Goal: Task Accomplishment & Management: Use online tool/utility

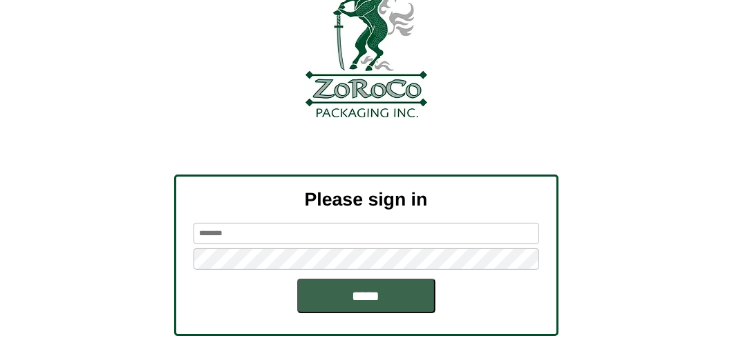
scroll to position [138, 0]
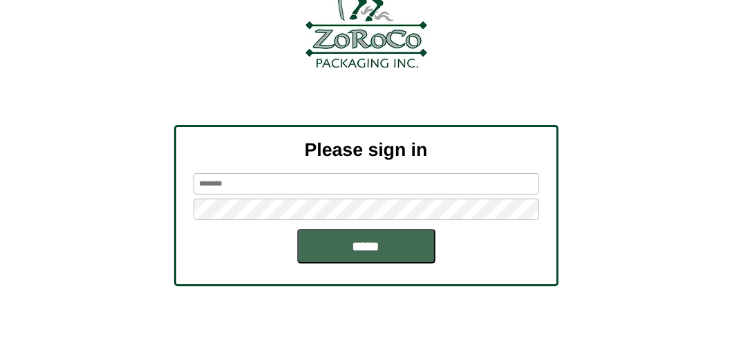
type input "*******"
click at [382, 256] on input "*****" at bounding box center [366, 246] width 138 height 35
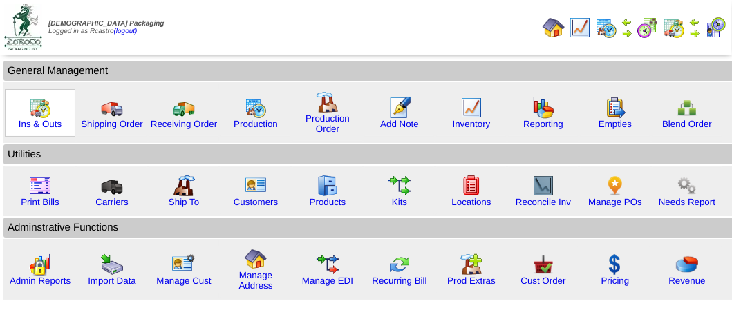
click at [32, 115] on img at bounding box center [40, 108] width 22 height 22
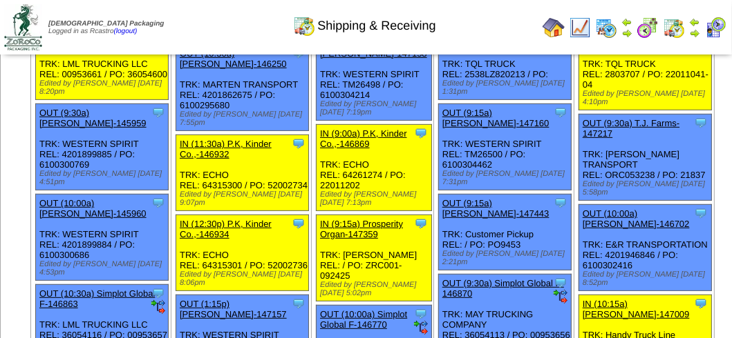
scroll to position [345, 0]
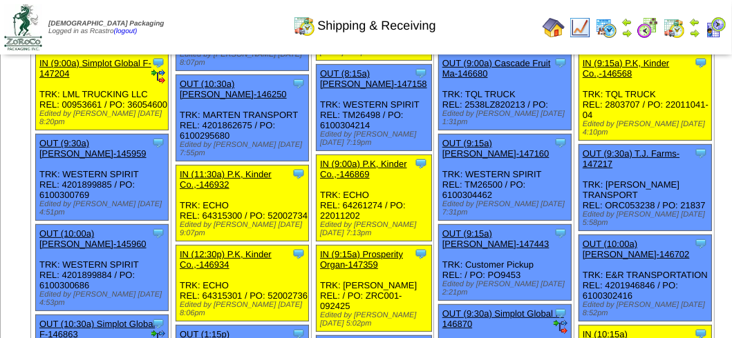
click at [714, 28] on img at bounding box center [715, 28] width 22 height 22
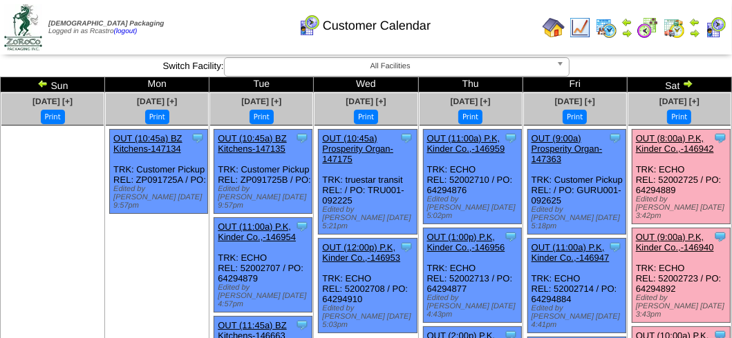
click at [671, 144] on link "OUT (8:00a) P.K, Kinder Co.,-146942" at bounding box center [675, 143] width 78 height 21
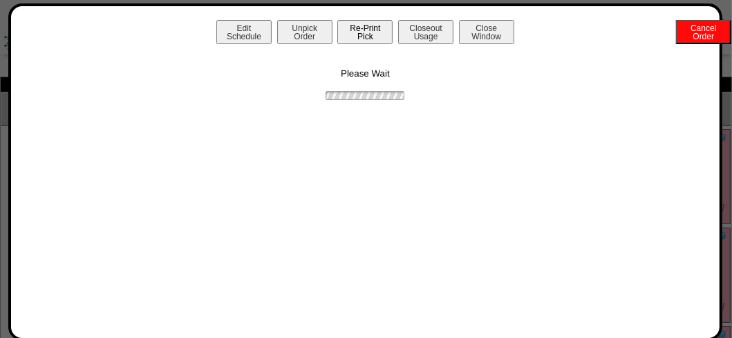
click at [368, 38] on button "Re-Print Pick" at bounding box center [364, 32] width 55 height 24
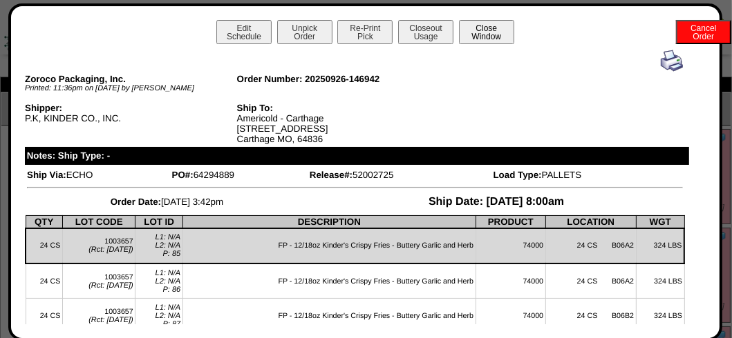
click at [493, 35] on button "Close Window" at bounding box center [486, 32] width 55 height 24
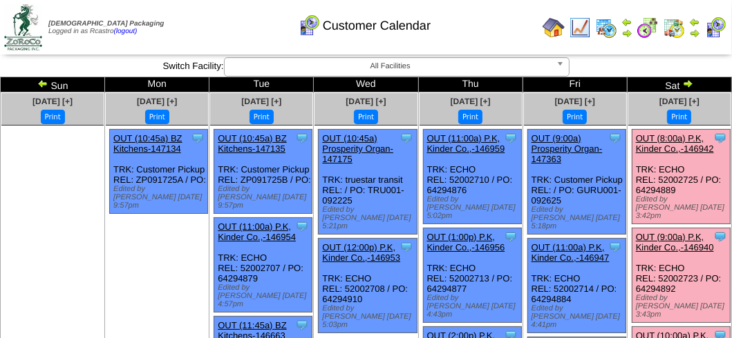
click at [684, 232] on link "OUT (9:00a) P.K, Kinder Co.,-146940" at bounding box center [675, 242] width 78 height 21
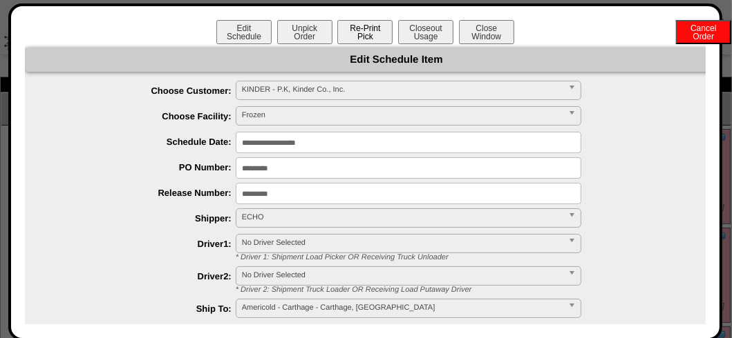
click at [365, 32] on button "Re-Print Pick" at bounding box center [364, 32] width 55 height 24
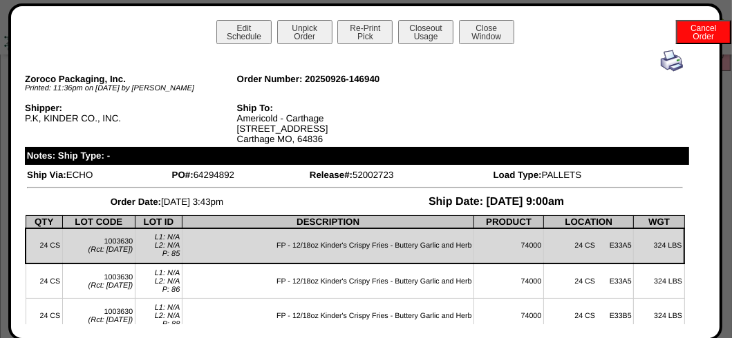
scroll to position [345, 0]
click at [490, 36] on button "Close Window" at bounding box center [486, 32] width 55 height 24
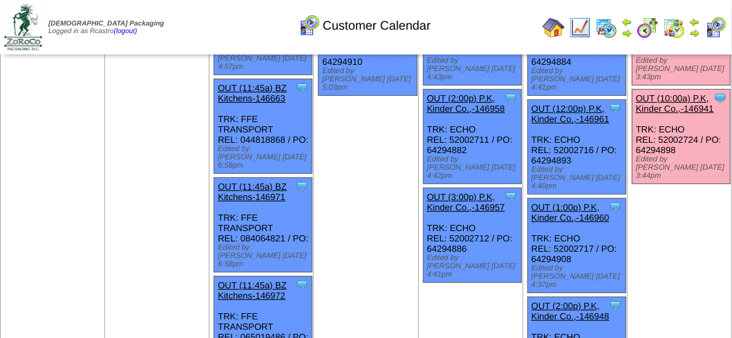
scroll to position [69, 0]
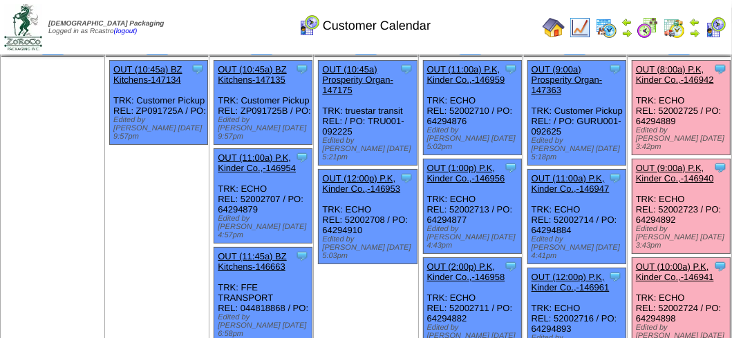
click at [674, 262] on link "OUT (10:00a) P.K, Kinder Co.,-146941" at bounding box center [675, 272] width 78 height 21
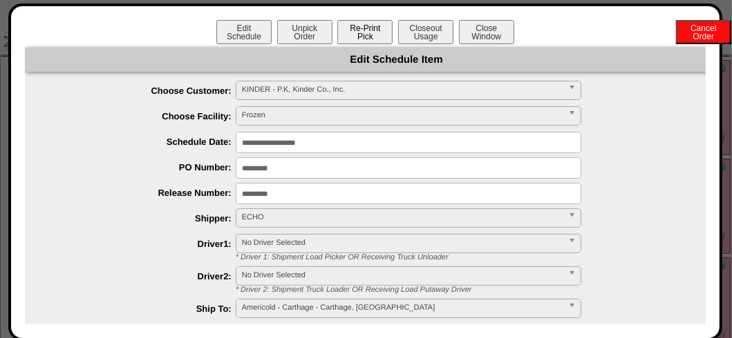
click at [367, 35] on button "Re-Print Pick" at bounding box center [364, 32] width 55 height 24
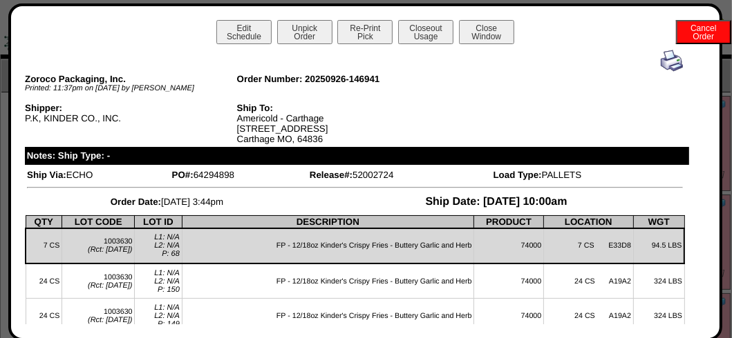
scroll to position [0, 0]
click at [493, 27] on button "Close Window" at bounding box center [486, 32] width 55 height 24
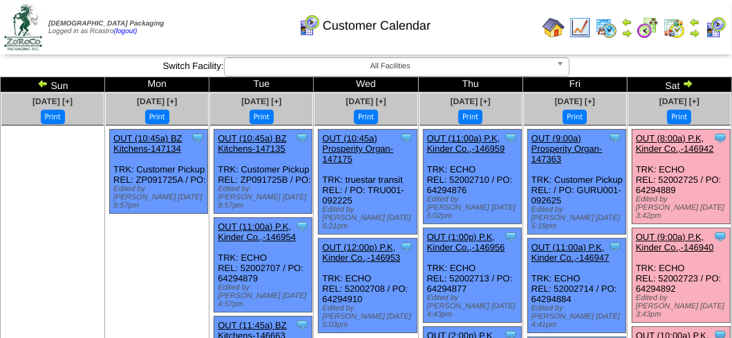
click at [484, 30] on div "Customer Calendar" at bounding box center [363, 21] width 417 height 38
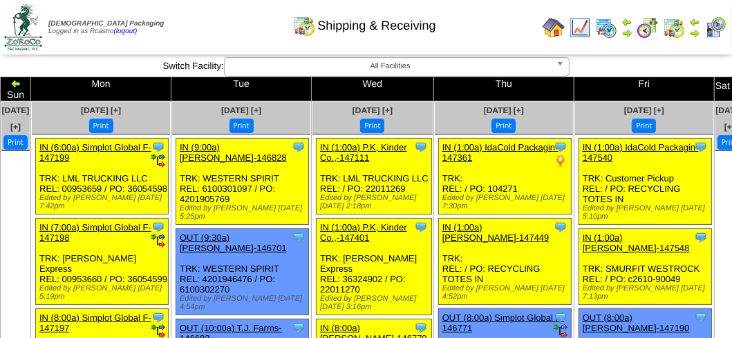
click at [397, 158] on div "Clone Item IN (1:00a) P.K, Kinder Co.,-147111 P.K, Kinder Co., Inc. ScheduleID:…" at bounding box center [373, 177] width 115 height 76
click at [392, 156] on div "Clone Item IN (1:00a) P.K, Kinder Co.,-147111 P.K, Kinder Co., Inc. ScheduleID:…" at bounding box center [373, 177] width 115 height 76
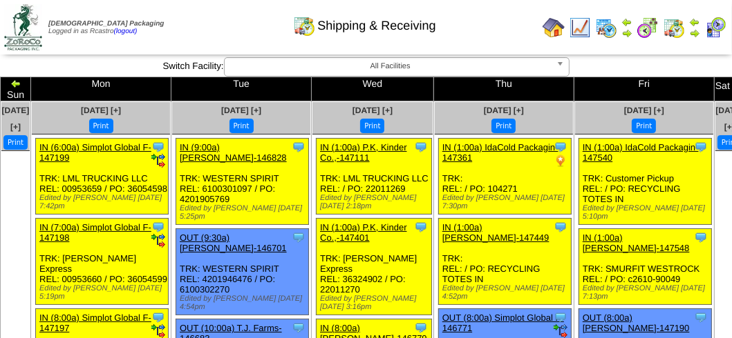
click at [381, 178] on div "Clone Item IN (1:00a) P.K, Kinder Co.,-147111 P.K, Kinder Co., Inc. ScheduleID:…" at bounding box center [373, 177] width 115 height 76
click at [374, 185] on div "Clone Item IN (1:00a) P.K, Kinder Co.,-147111 P.K, Kinder Co., Inc. ScheduleID:…" at bounding box center [373, 177] width 115 height 76
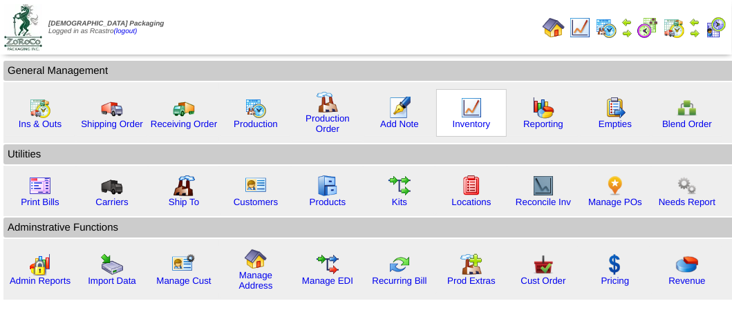
click at [464, 110] on img at bounding box center [471, 108] width 22 height 22
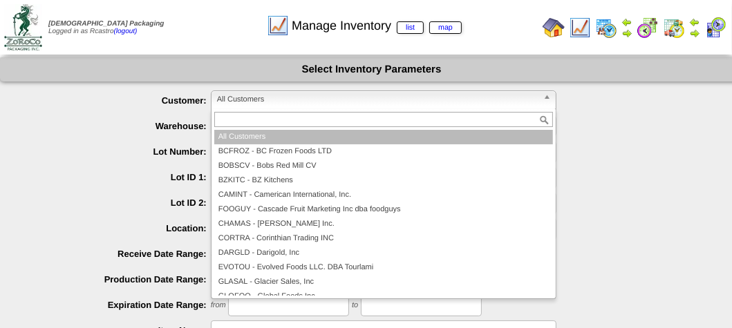
click at [271, 102] on span "All Customers" at bounding box center [377, 99] width 321 height 17
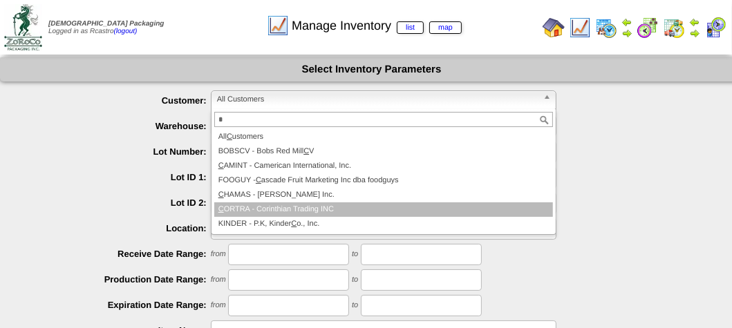
type input "*"
click at [277, 208] on li "C ORTRA - Corinthian Trading INC" at bounding box center [383, 209] width 338 height 15
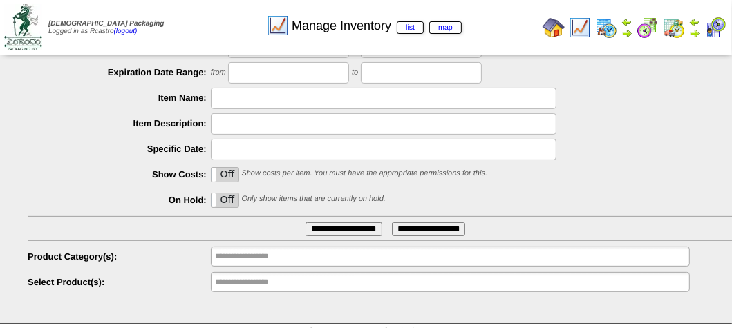
scroll to position [247, 0]
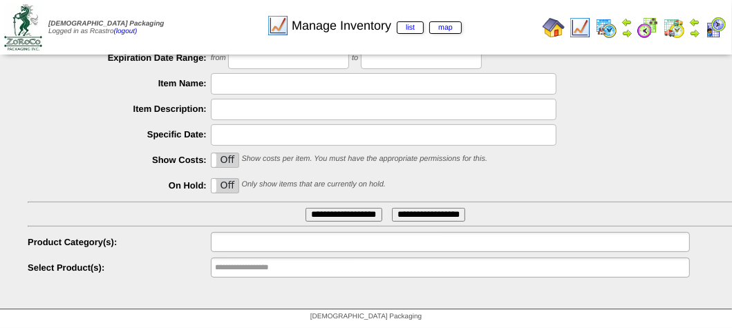
click at [255, 242] on input "text" at bounding box center [259, 241] width 88 height 17
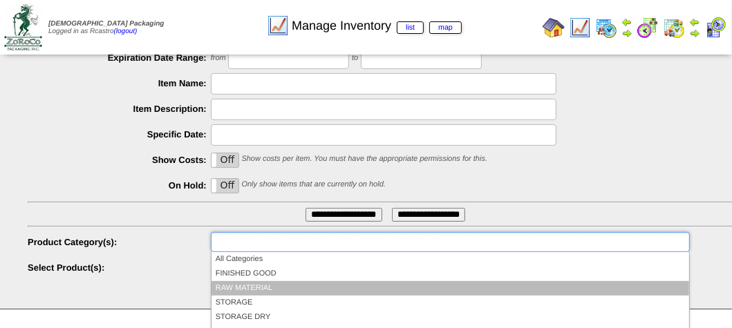
click at [250, 289] on li "RAW MATERIAL" at bounding box center [449, 288] width 477 height 15
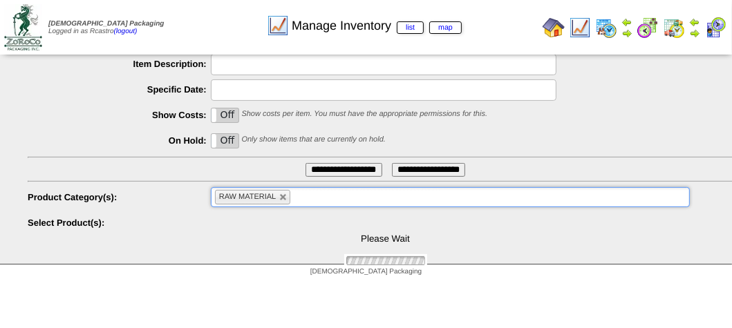
scroll to position [337, 0]
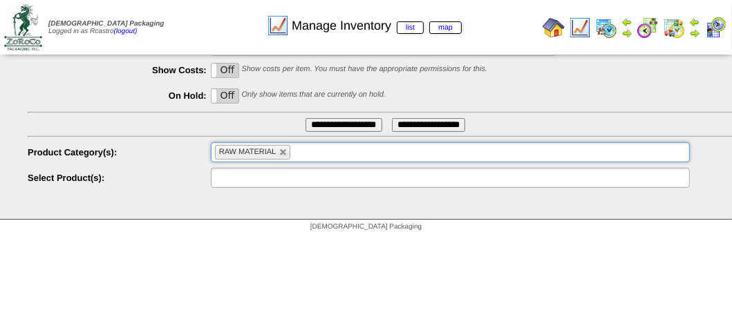
click at [259, 175] on input "text" at bounding box center [259, 177] width 88 height 17
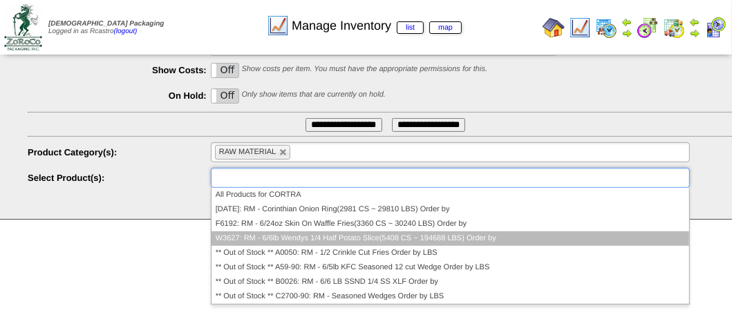
click at [303, 232] on li "W3627: RM - 6/6lb Wendys 1/4 Half Potato Slice(5408 CS ~ 194688 LBS) Order by" at bounding box center [449, 238] width 477 height 15
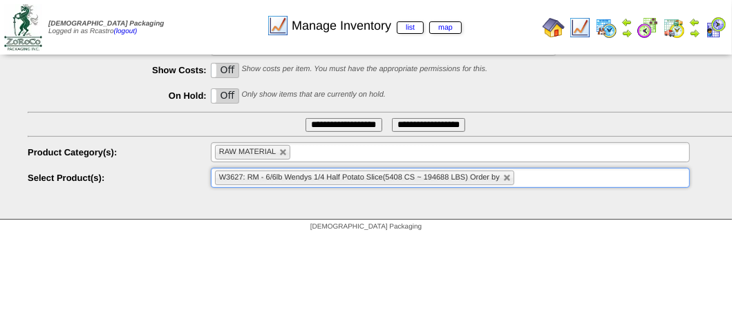
click at [332, 126] on input "**********" at bounding box center [343, 125] width 77 height 14
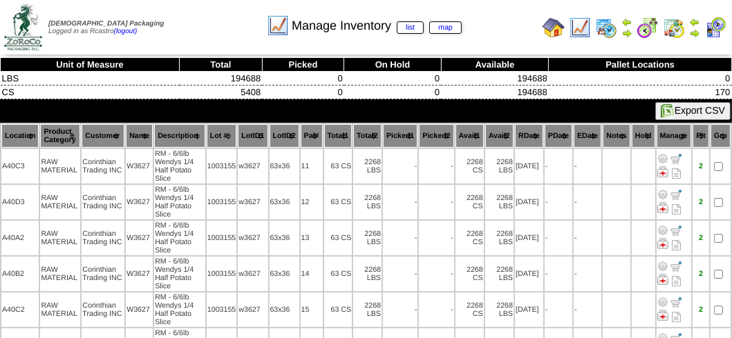
click at [13, 135] on th "Location" at bounding box center [19, 135] width 37 height 23
